Goal: Transaction & Acquisition: Purchase product/service

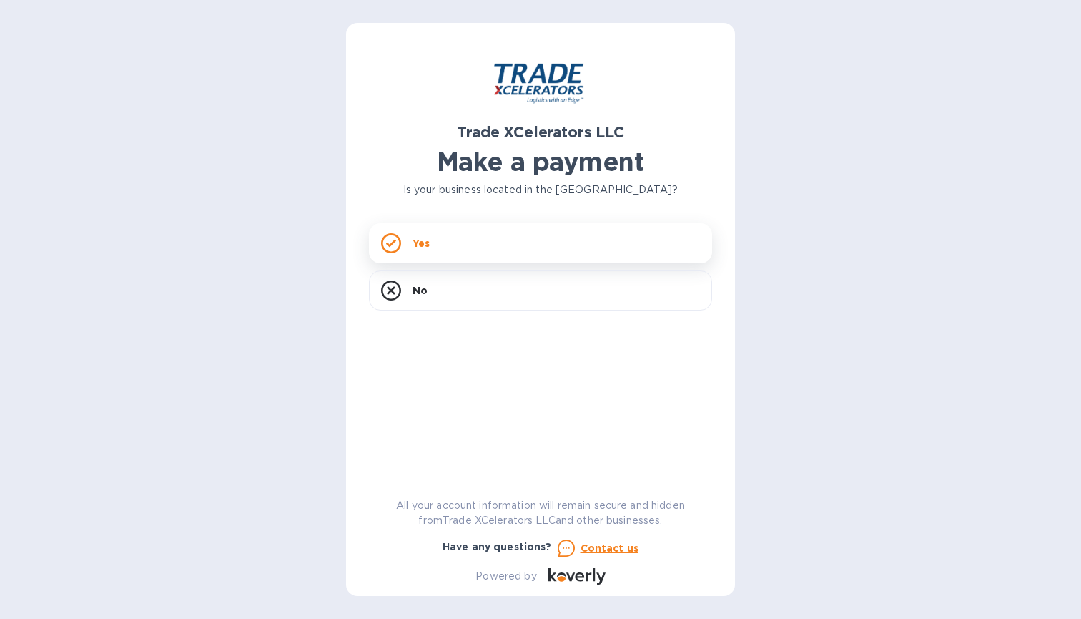
click at [493, 245] on div "Yes" at bounding box center [540, 243] width 343 height 40
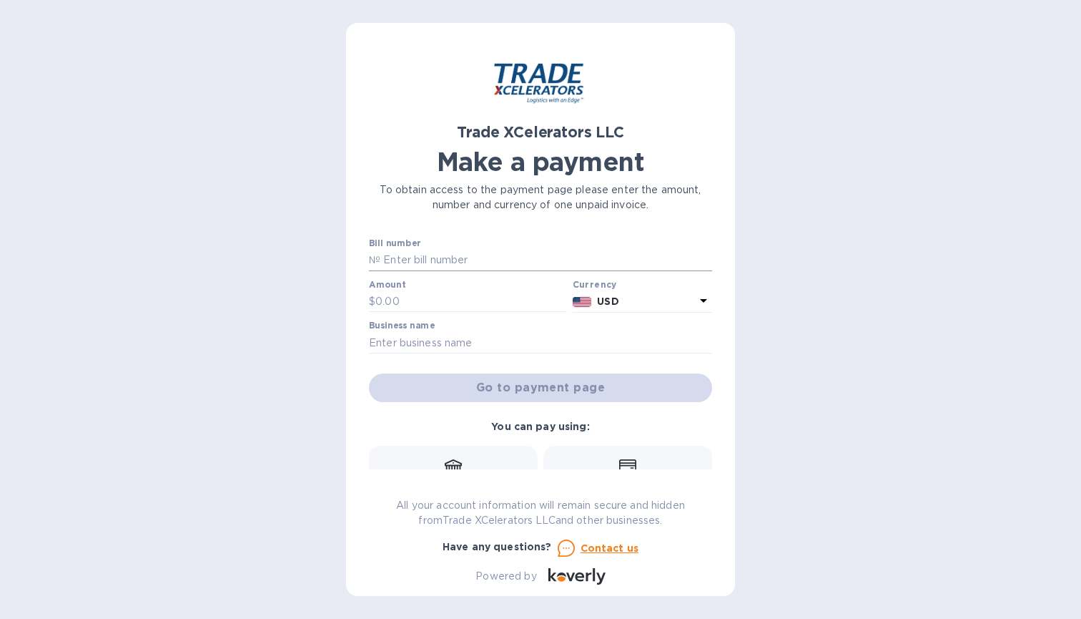
click at [448, 260] on input "text" at bounding box center [546, 260] width 332 height 21
paste input "7506603-2"
type input "7506603-2"
click at [429, 302] on input "text" at bounding box center [471, 301] width 192 height 21
type input "593.93"
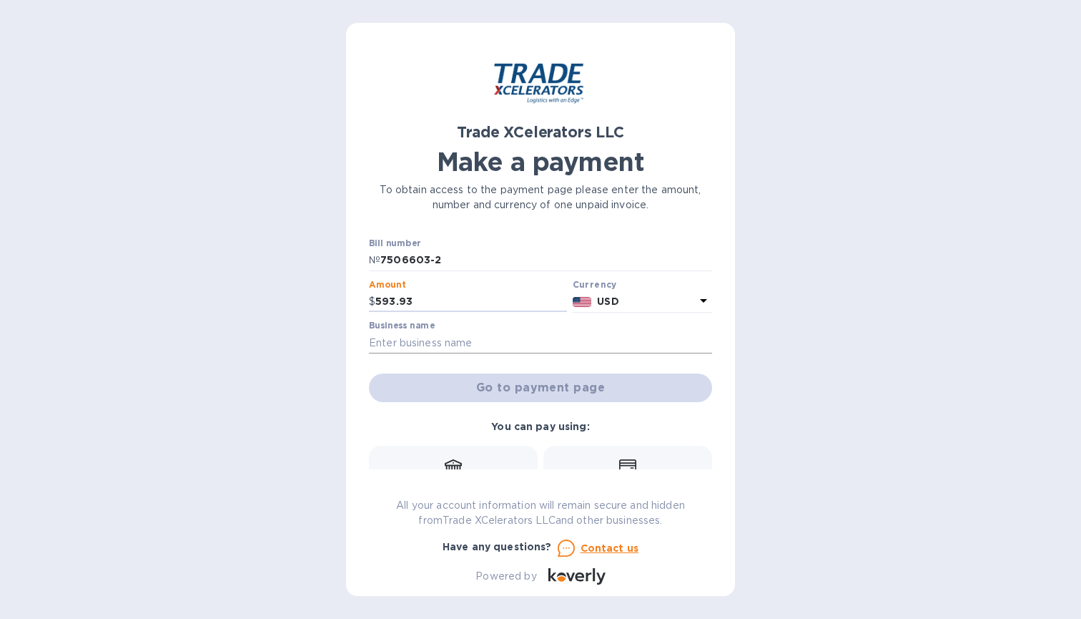
click at [437, 343] on input "text" at bounding box center [540, 342] width 343 height 21
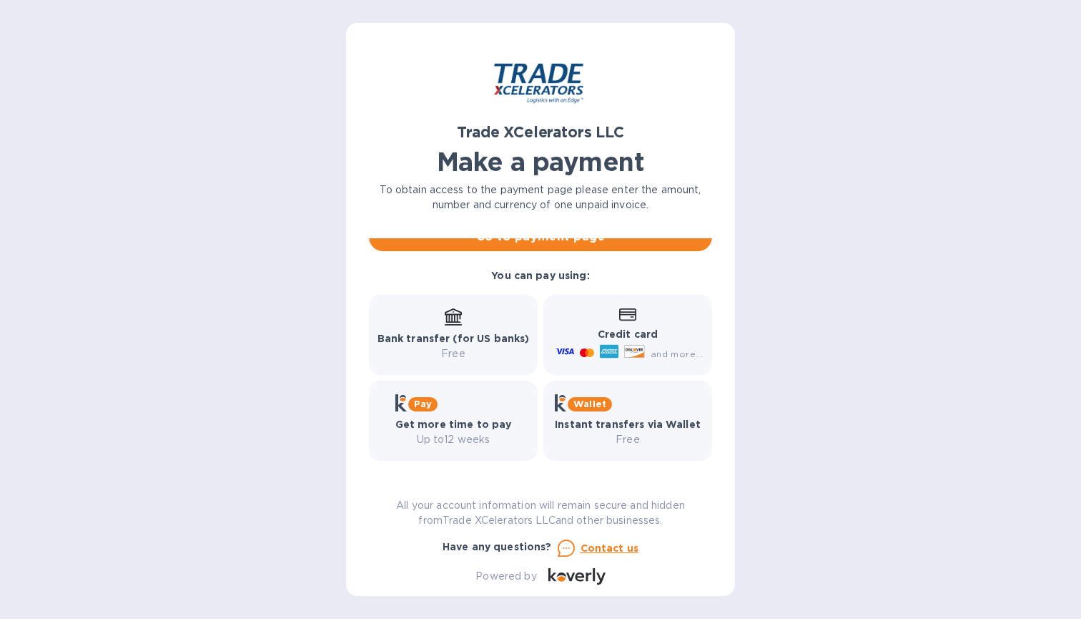
scroll to position [151, 0]
type input "CRAFT COTTAGE LLC"
click at [627, 338] on b "Credit card" at bounding box center [628, 333] width 60 height 11
click at [624, 317] on icon at bounding box center [627, 314] width 17 height 13
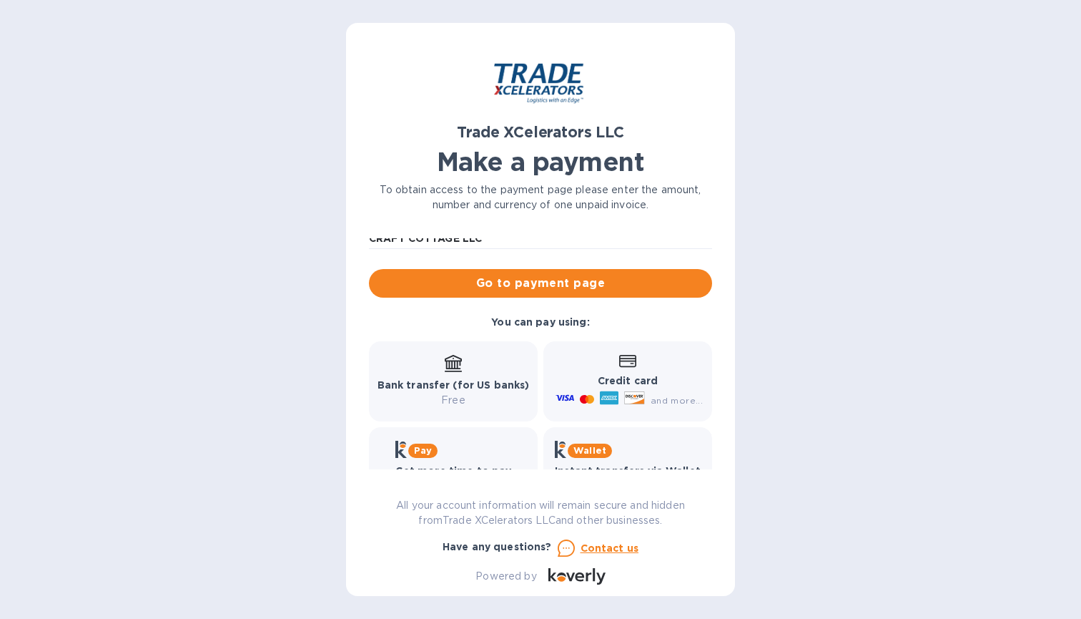
scroll to position [100, 0]
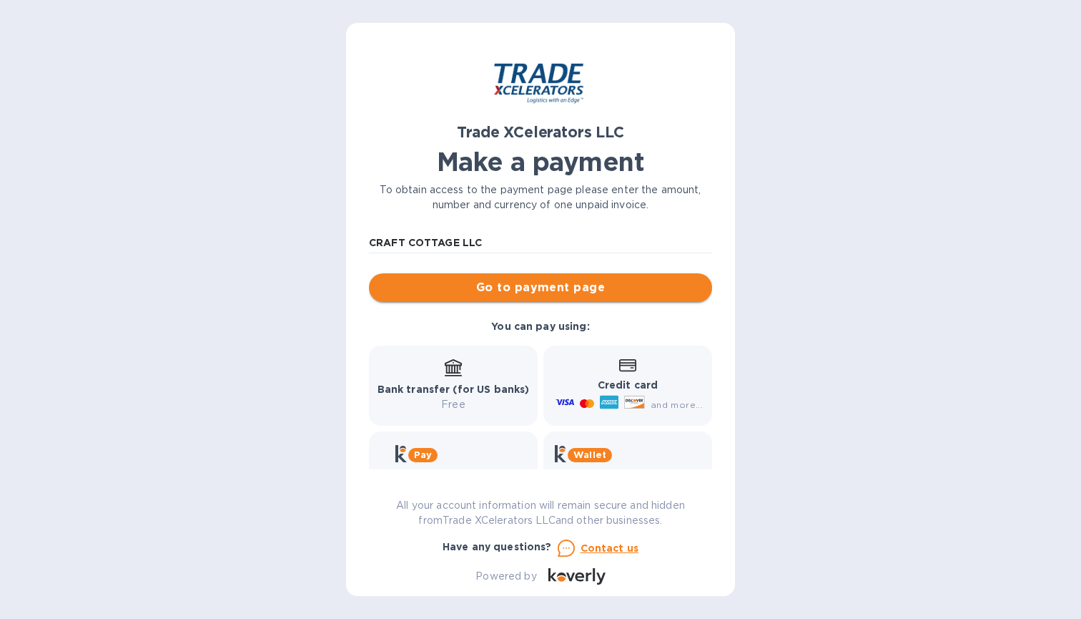
click at [539, 292] on span "Go to payment page" at bounding box center [540, 287] width 320 height 17
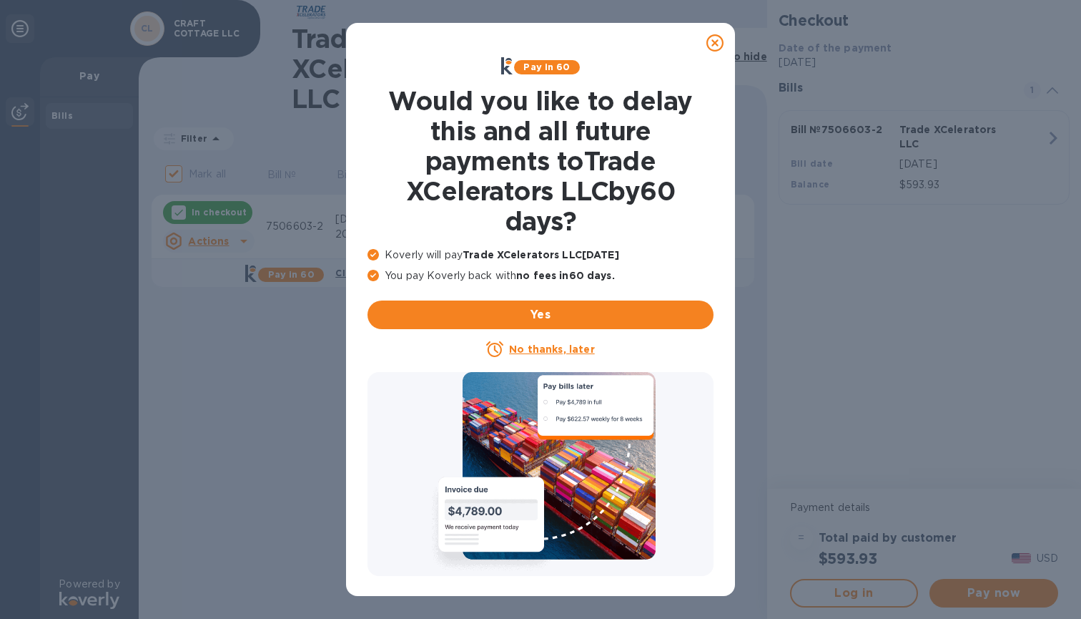
click at [718, 42] on icon at bounding box center [714, 42] width 17 height 17
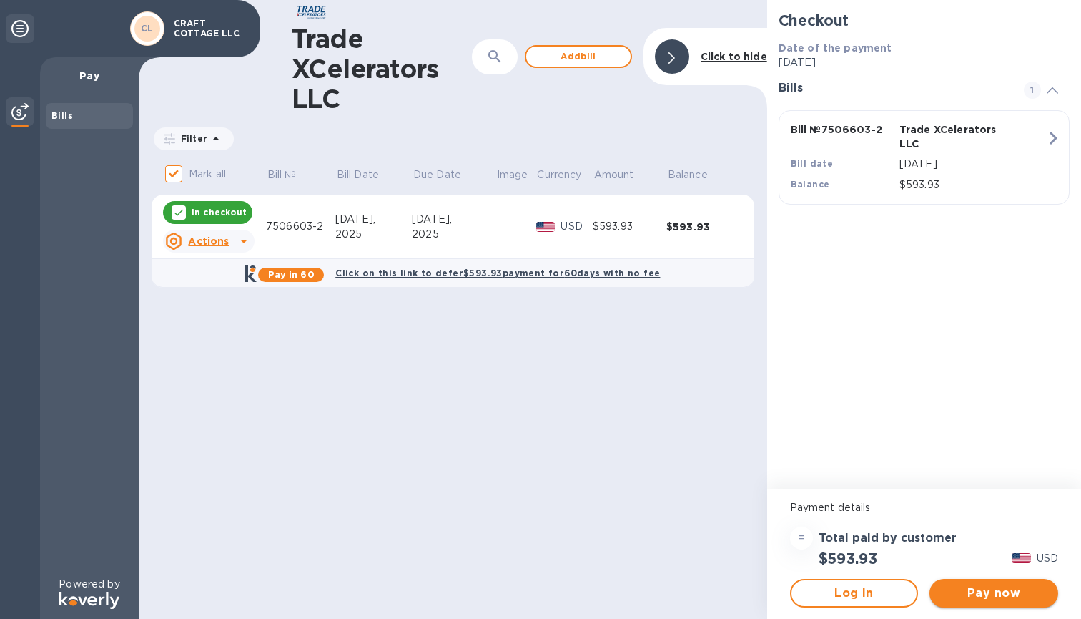
click at [988, 591] on span "Pay now" at bounding box center [994, 592] width 106 height 17
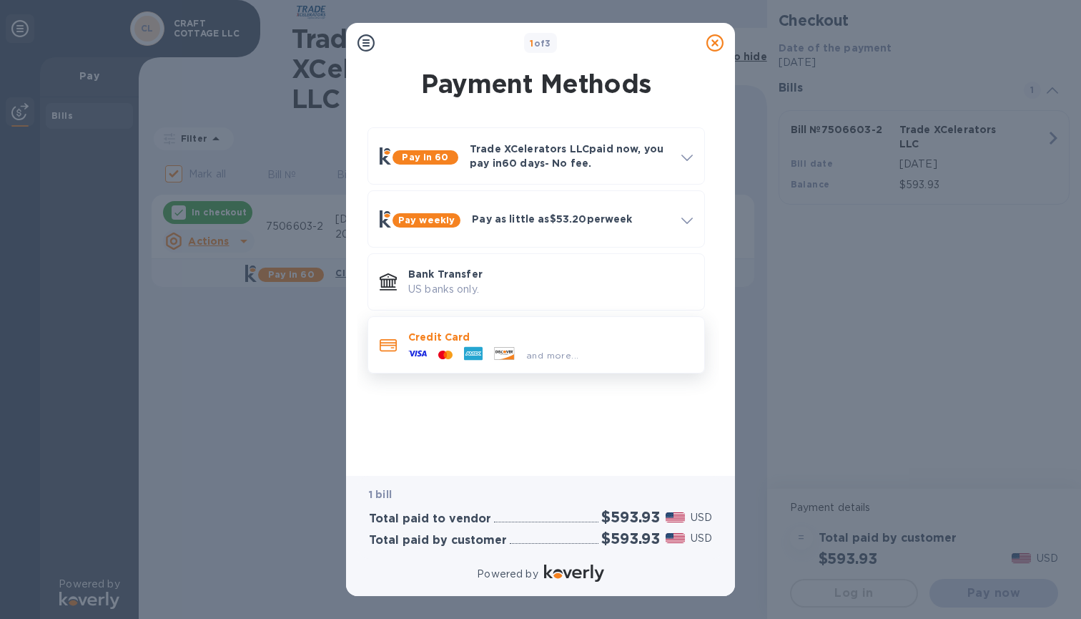
click at [521, 355] on div "and more..." at bounding box center [553, 355] width 64 height 15
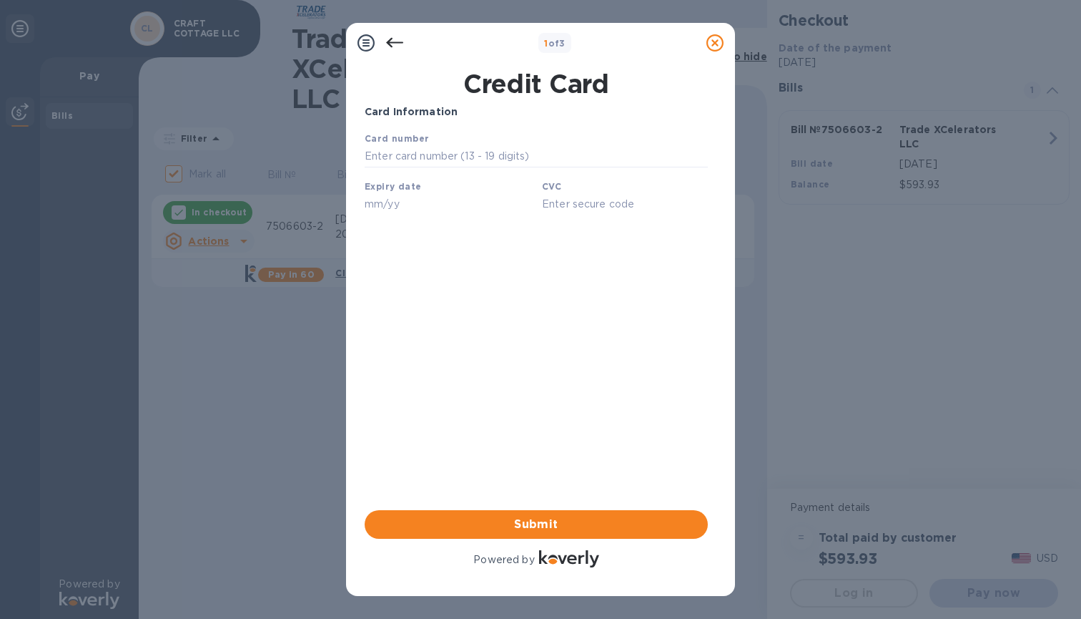
click at [408, 201] on input "text" at bounding box center [448, 203] width 166 height 21
click at [405, 158] on input "text" at bounding box center [536, 156] width 343 height 21
type input "[CREDIT_CARD_NUMBER]"
click at [385, 205] on input "text" at bounding box center [448, 203] width 166 height 21
type input "06/30"
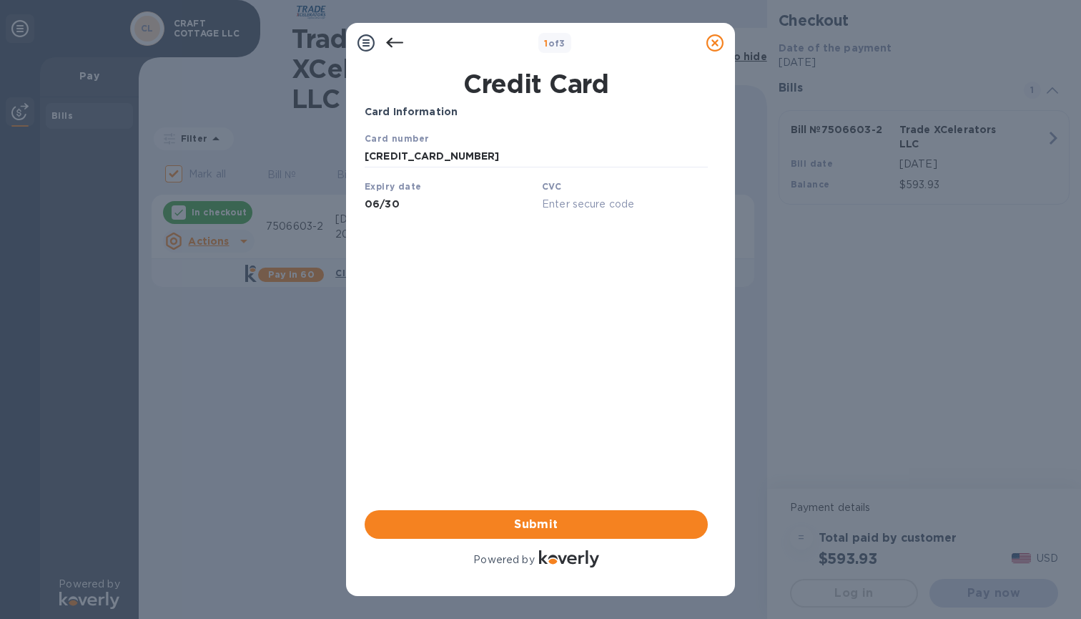
click at [569, 202] on input "text" at bounding box center [625, 203] width 166 height 21
type input "5014"
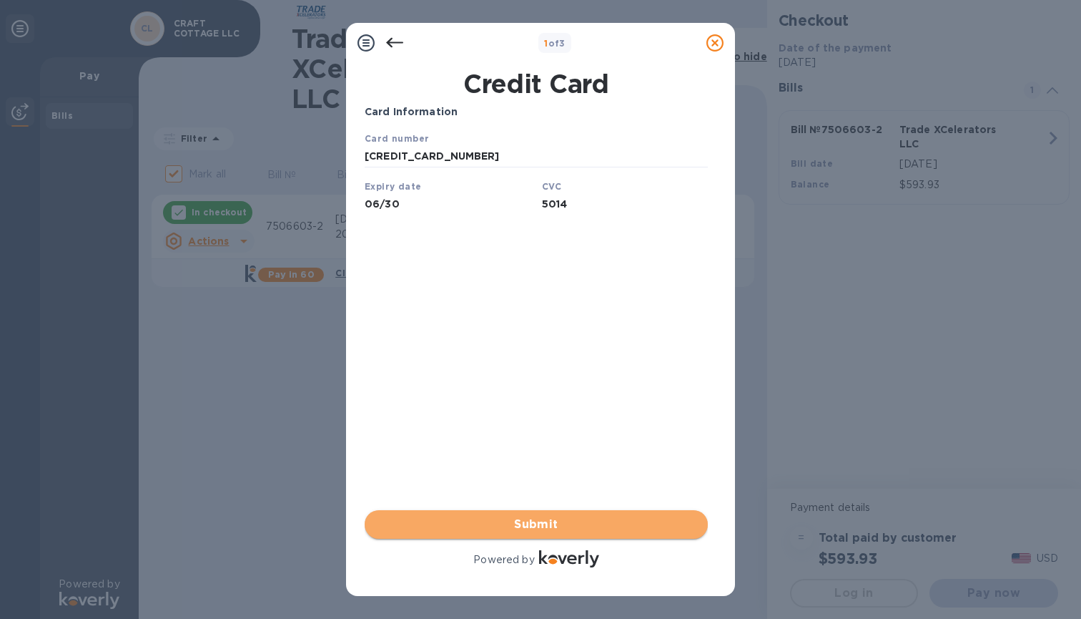
click at [543, 521] on span "Submit" at bounding box center [536, 524] width 320 height 17
